Goal: Transaction & Acquisition: Purchase product/service

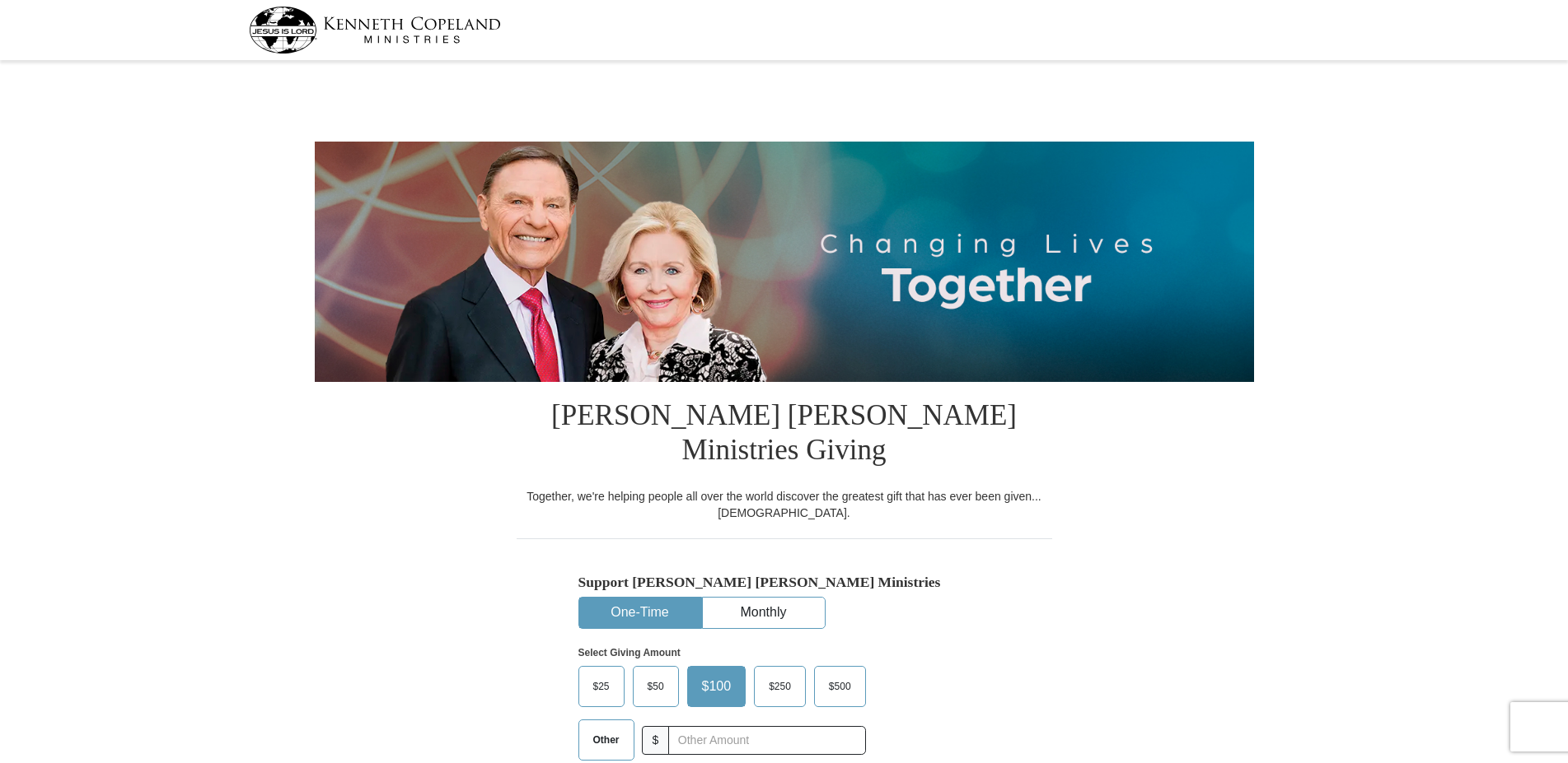
select select "GA"
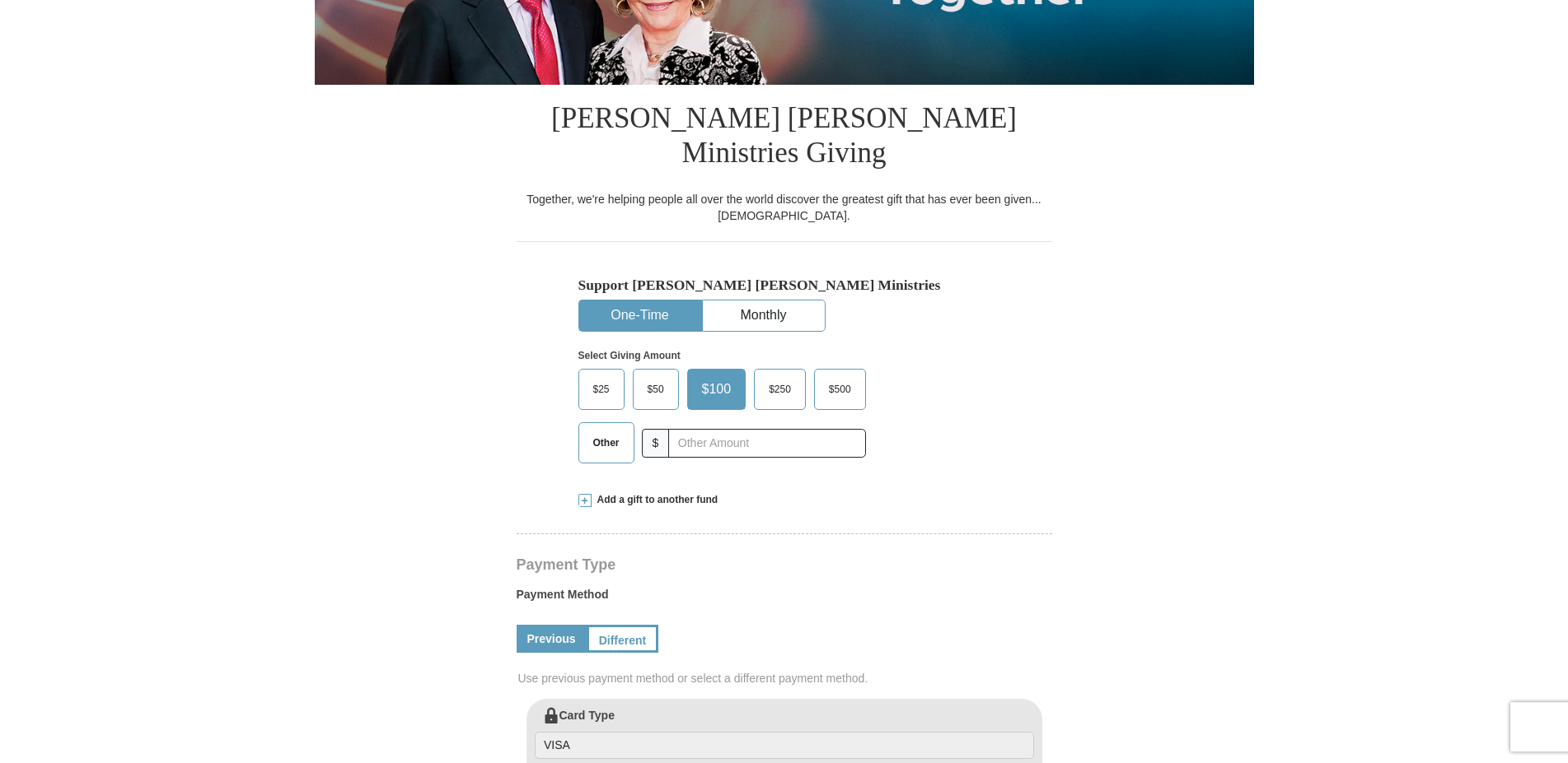
scroll to position [301, 0]
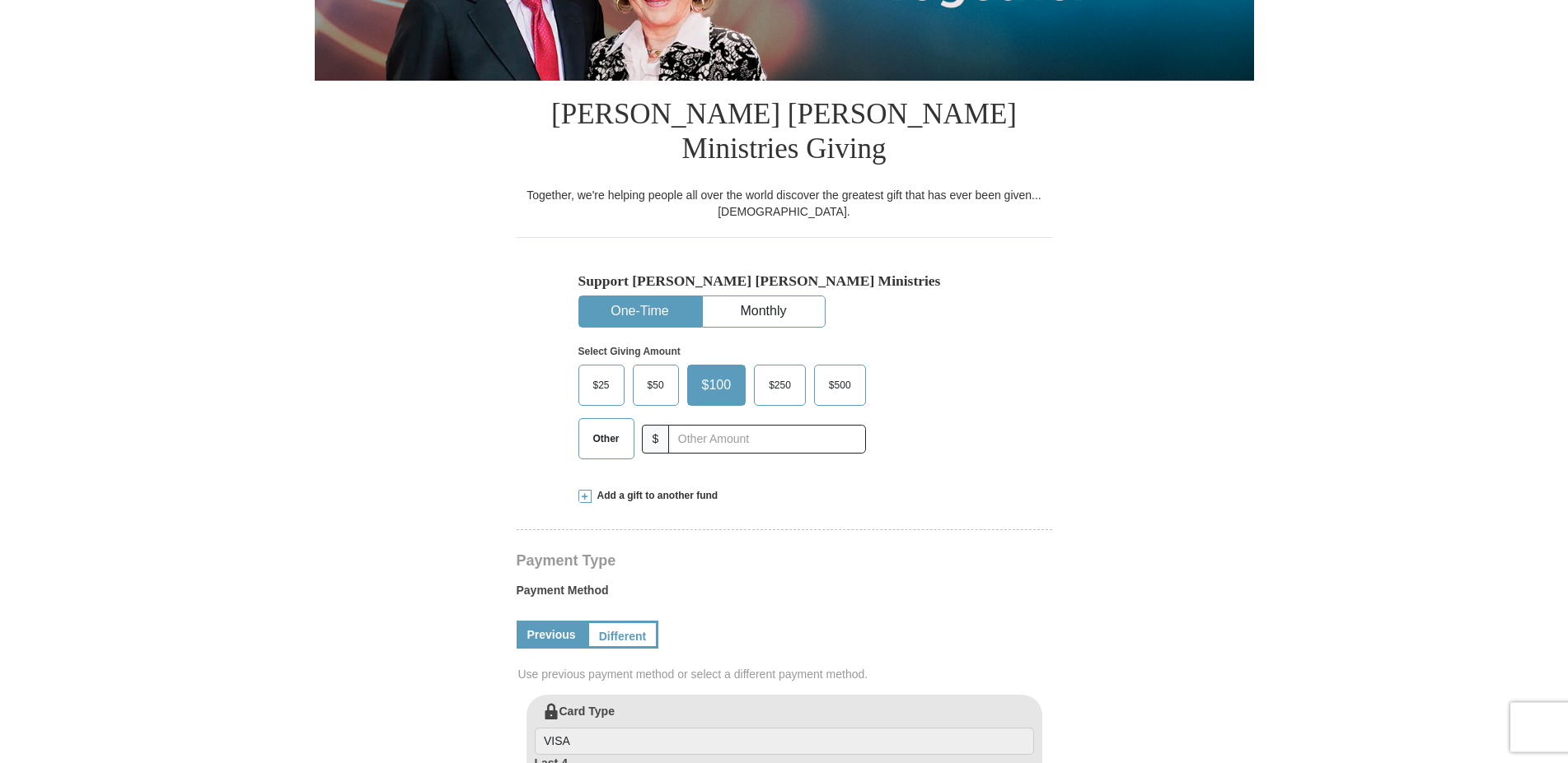
click at [612, 426] on span "Other" at bounding box center [606, 438] width 42 height 25
click at [0, 0] on input "Other" at bounding box center [0, 0] width 0 height 0
click at [687, 425] on input "text" at bounding box center [766, 439] width 183 height 29
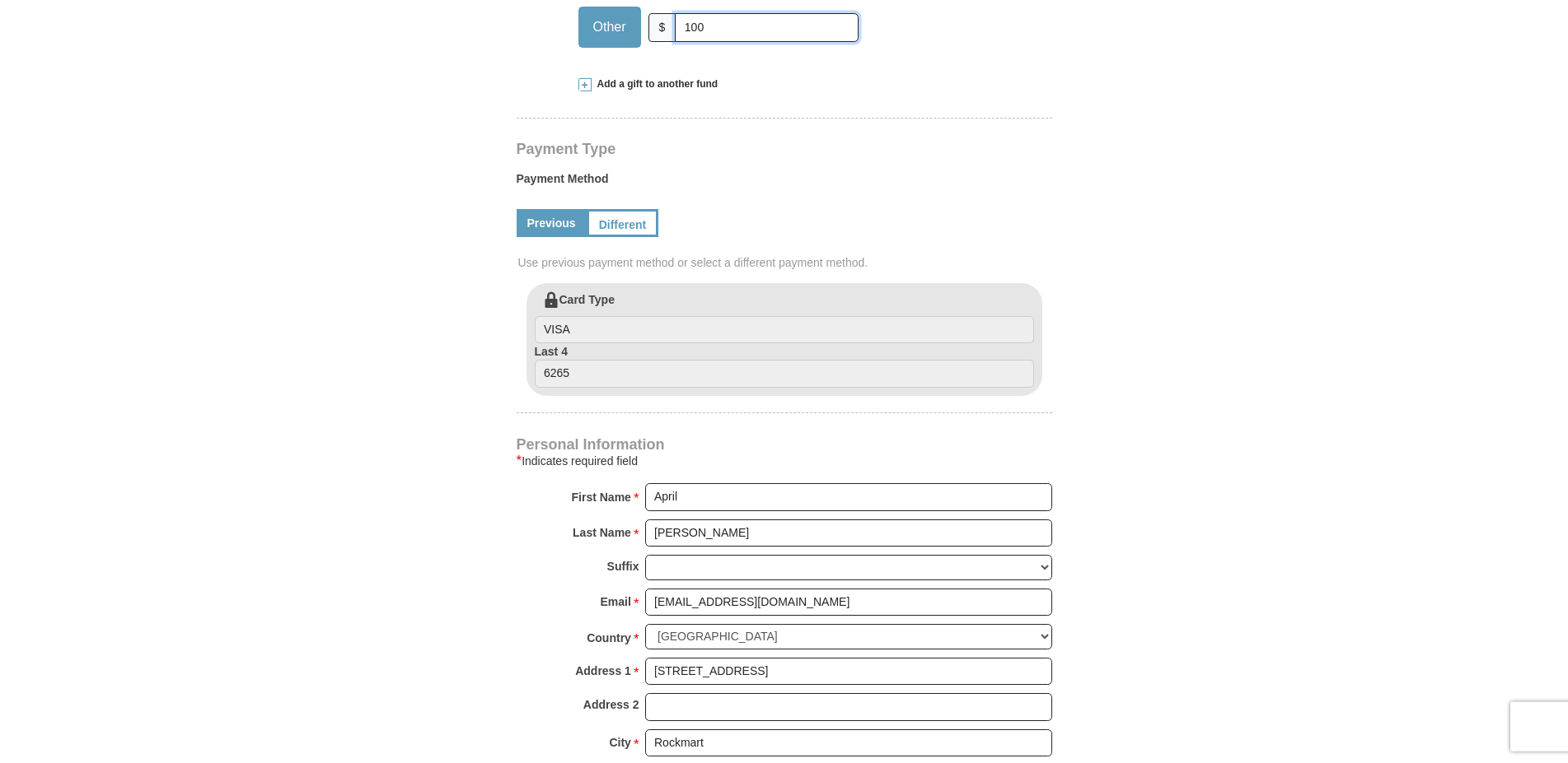
scroll to position [715, 0]
type input "100"
click at [637, 208] on link "Different" at bounding box center [621, 222] width 69 height 28
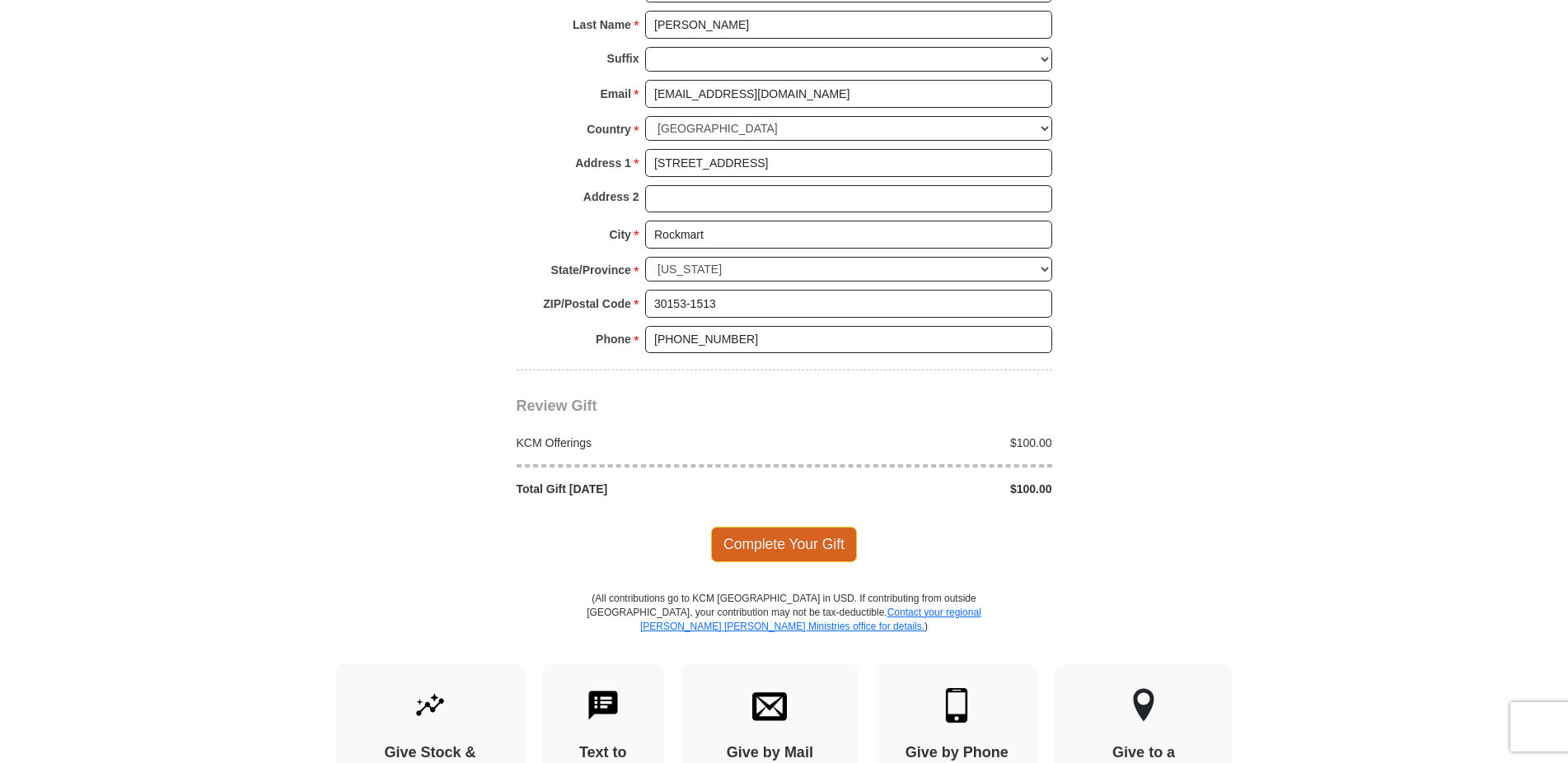
scroll to position [1388, 0]
click at [805, 527] on span "Complete Your Gift" at bounding box center [784, 543] width 146 height 34
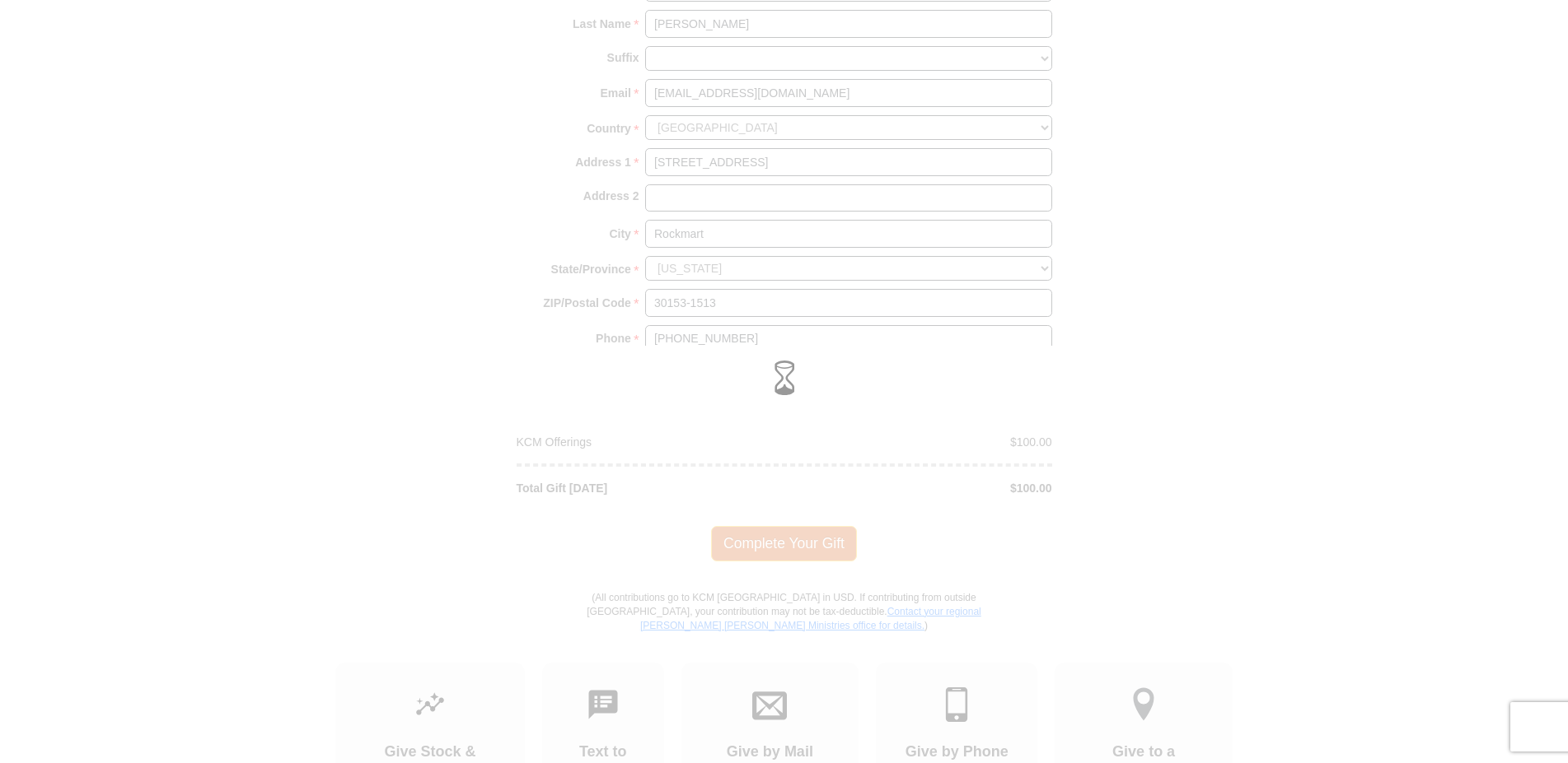
click at [805, 513] on div at bounding box center [784, 381] width 1568 height 763
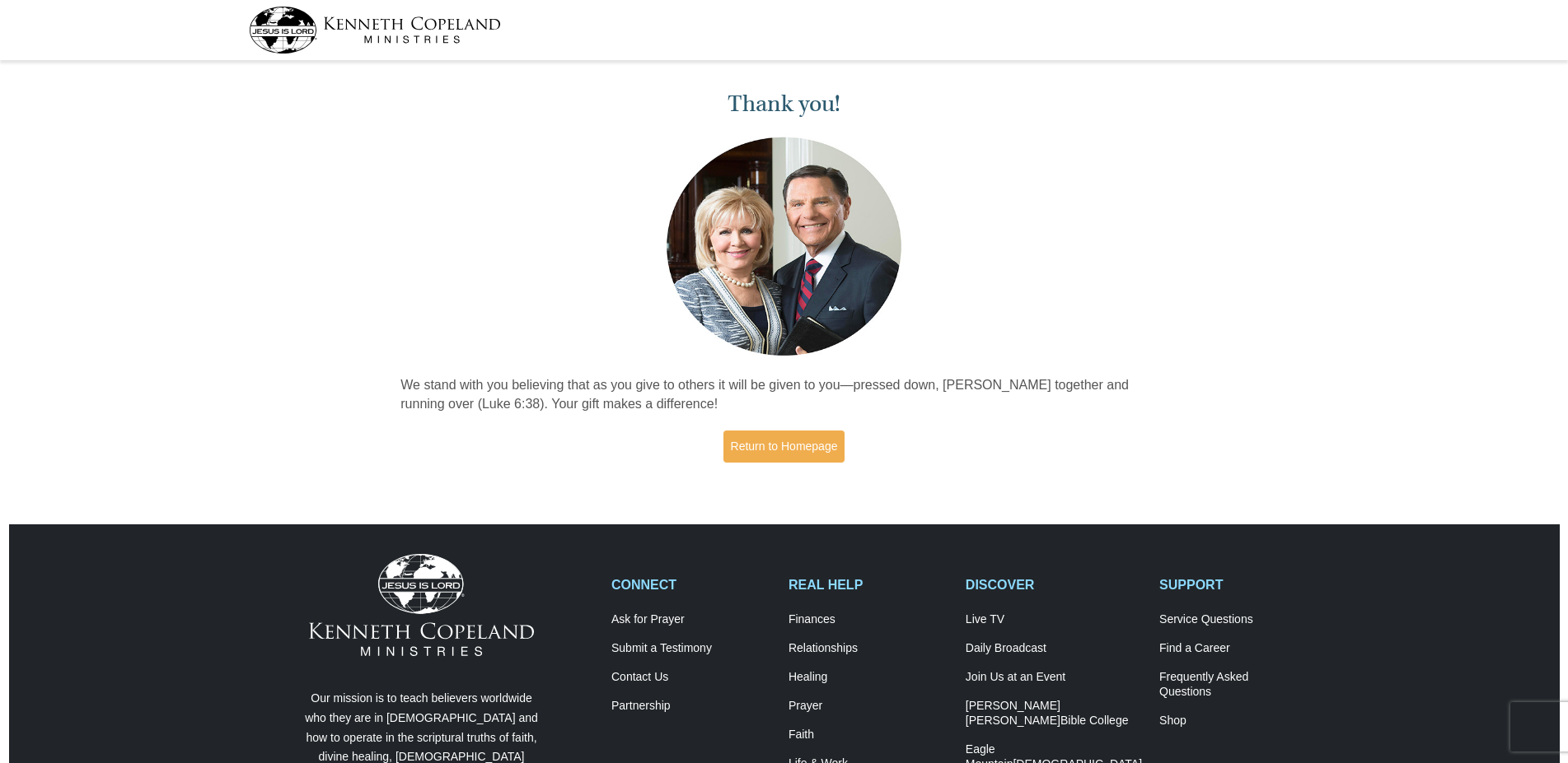
click at [279, 28] on img at bounding box center [375, 31] width 252 height 47
